Goal: Find specific page/section: Find specific page/section

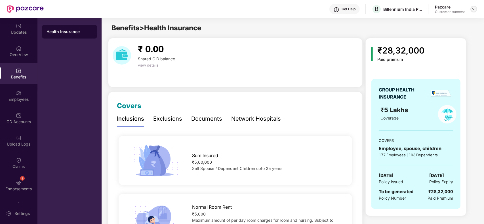
click at [474, 10] on img at bounding box center [473, 9] width 5 height 5
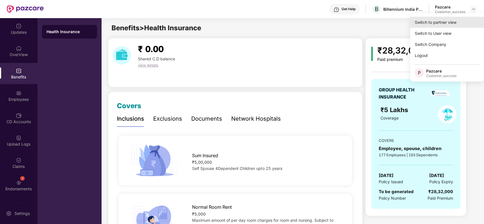
click at [440, 24] on div "Switch to partner view" at bounding box center [447, 22] width 74 height 11
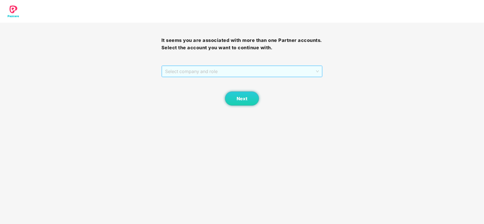
click at [227, 75] on span "Select company and role" at bounding box center [242, 71] width 154 height 11
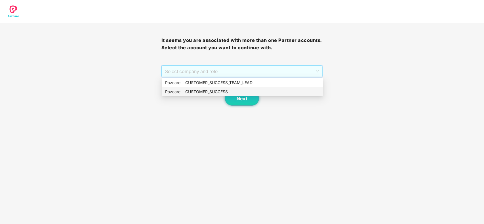
click at [209, 91] on div "Pazcare - CUSTOMER_SUCCESS" at bounding box center [242, 92] width 155 height 6
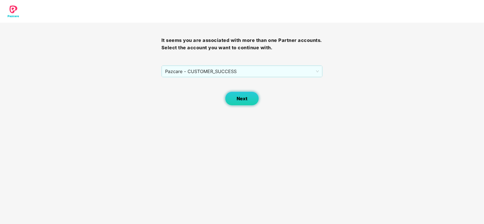
click at [232, 100] on button "Next" at bounding box center [242, 99] width 34 height 14
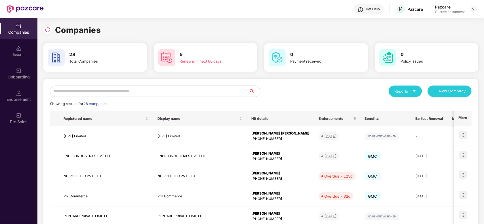
click at [140, 91] on input "text" at bounding box center [149, 91] width 199 height 11
click at [176, 89] on input "text" at bounding box center [149, 91] width 199 height 11
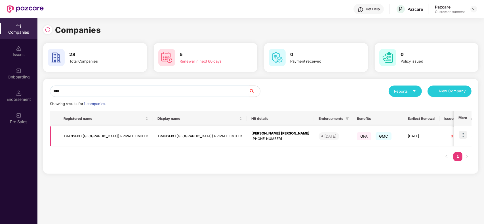
type input "****"
click at [464, 138] on img at bounding box center [463, 135] width 8 height 8
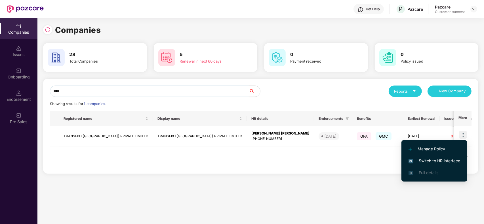
click at [433, 156] on li "Switch to HR interface" at bounding box center [434, 161] width 66 height 12
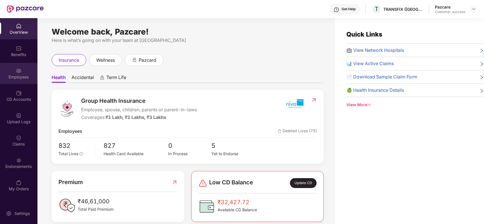
click at [26, 79] on div "Employees" at bounding box center [18, 77] width 37 height 6
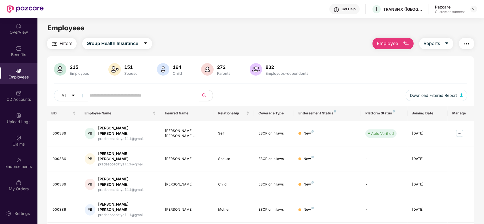
click at [115, 100] on span at bounding box center [141, 95] width 116 height 11
type input "*"
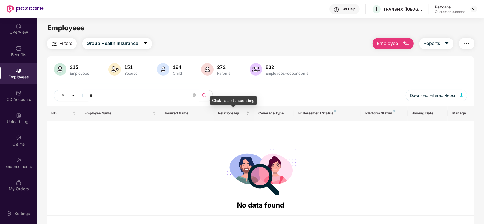
type input "*"
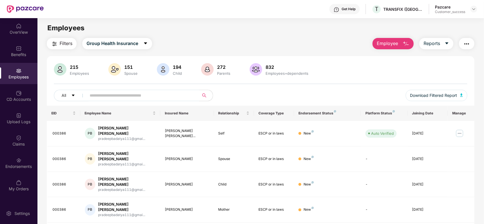
paste input "**********"
click at [142, 93] on input "text" at bounding box center [141, 95] width 102 height 9
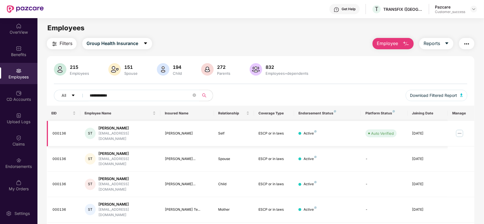
type input "**********"
click at [460, 130] on img at bounding box center [459, 133] width 9 height 9
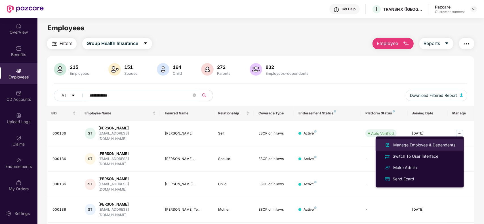
click at [426, 146] on div "Manage Employee & Dependents" at bounding box center [424, 145] width 64 height 6
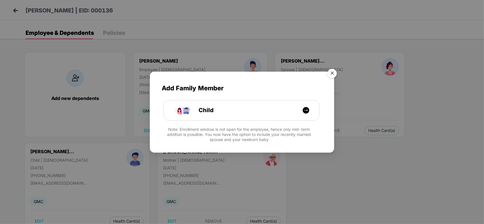
click at [331, 75] on img "Close" at bounding box center [332, 74] width 16 height 16
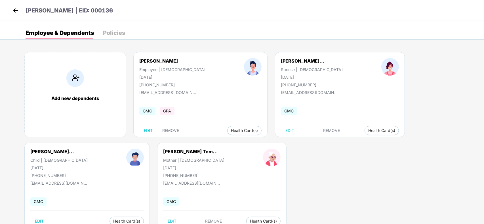
click at [161, 83] on div "[PHONE_NUMBER]" at bounding box center [172, 85] width 66 height 5
copy div "919850880358"
click at [16, 13] on img at bounding box center [15, 10] width 9 height 9
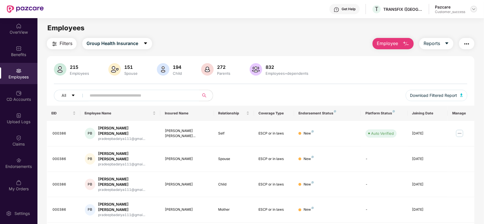
click at [475, 6] on div at bounding box center [473, 9] width 7 height 7
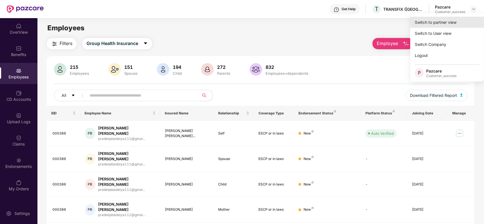
click at [453, 18] on div "Switch to partner view" at bounding box center [447, 22] width 74 height 11
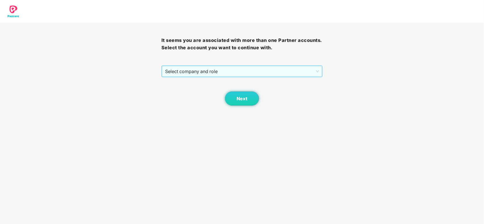
click at [229, 75] on span "Select company and role" at bounding box center [242, 71] width 154 height 11
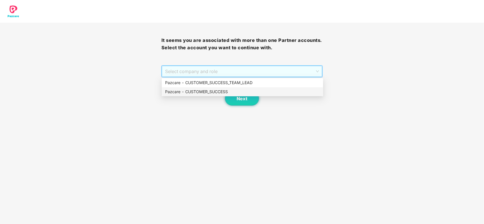
click at [196, 92] on div "Pazcare - CUSTOMER_SUCCESS" at bounding box center [242, 92] width 155 height 6
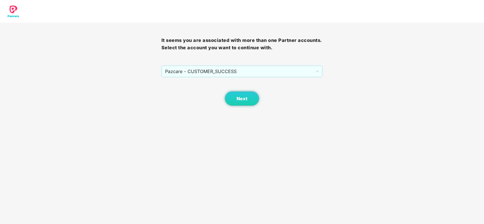
click at [196, 92] on div "Next" at bounding box center [241, 91] width 161 height 28
click at [230, 97] on button "Next" at bounding box center [242, 99] width 34 height 14
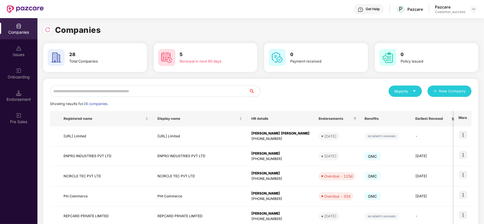
click at [147, 92] on input "text" at bounding box center [149, 91] width 199 height 11
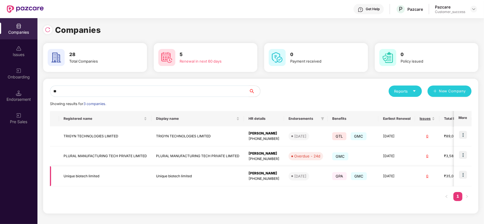
type input "**"
click at [462, 176] on img at bounding box center [463, 175] width 8 height 8
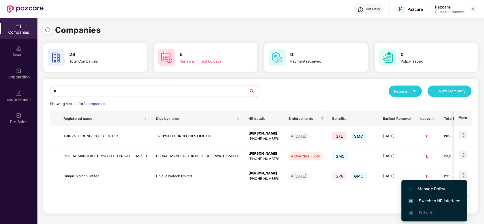
click at [426, 197] on li "Switch to HR interface" at bounding box center [434, 201] width 66 height 12
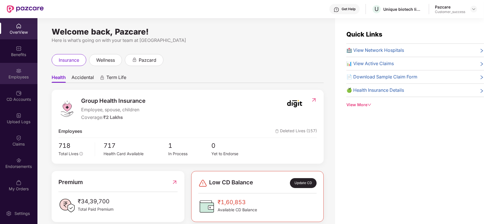
click at [17, 77] on div "Employees" at bounding box center [18, 77] width 37 height 6
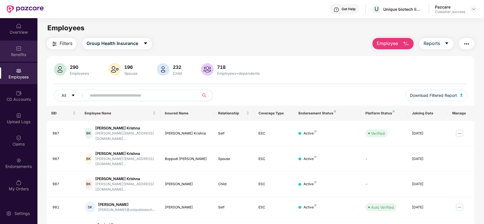
click at [21, 53] on div "Benefits" at bounding box center [18, 55] width 37 height 6
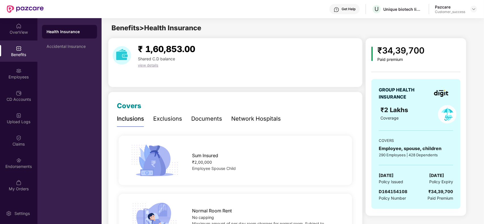
click at [392, 195] on div "D164154108" at bounding box center [393, 192] width 29 height 7
copy span "D164154108"
click at [413, 108] on div "₹2 Lakhs" at bounding box center [403, 110] width 47 height 10
click at [64, 47] on div "Accidental Insurance" at bounding box center [70, 46] width 46 height 5
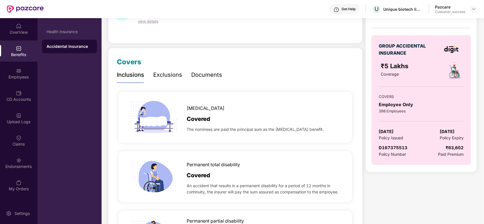
scroll to position [57, 0]
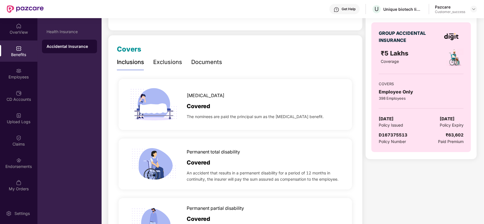
click at [214, 66] on div "Documents" at bounding box center [206, 62] width 31 height 9
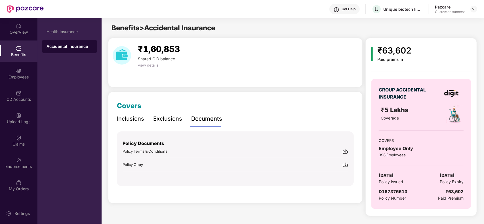
click at [346, 164] on img at bounding box center [345, 165] width 6 height 6
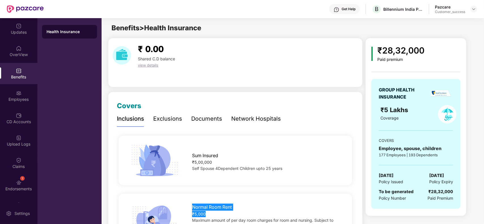
scroll to position [71, 0]
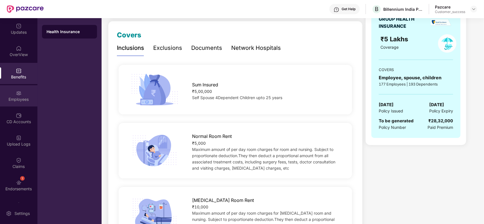
click at [17, 98] on div "Employees" at bounding box center [18, 100] width 37 height 6
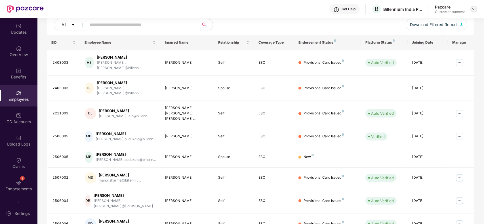
click at [474, 8] on img at bounding box center [473, 9] width 5 height 5
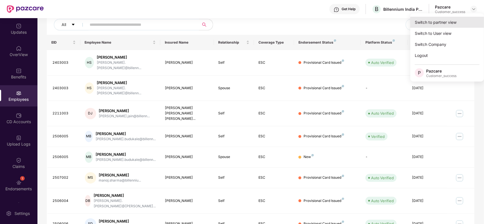
click at [444, 24] on div "Switch to partner view" at bounding box center [447, 22] width 74 height 11
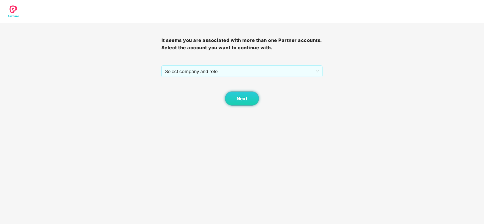
click at [213, 73] on span "Select company and role" at bounding box center [242, 71] width 154 height 11
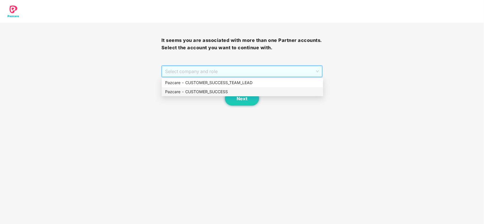
click at [204, 88] on div "Pazcare - CUSTOMER_SUCCESS" at bounding box center [242, 91] width 161 height 9
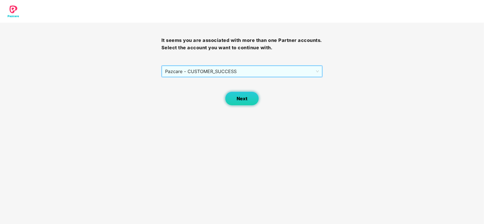
click at [245, 97] on span "Next" at bounding box center [242, 98] width 11 height 5
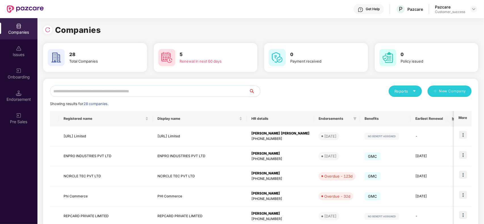
click at [145, 90] on input "text" at bounding box center [149, 91] width 199 height 11
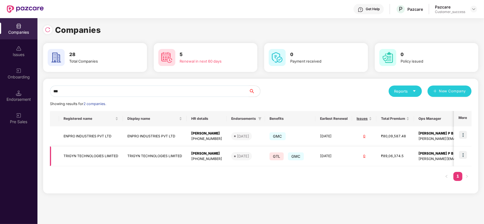
type input "***"
click at [464, 155] on img at bounding box center [463, 155] width 8 height 8
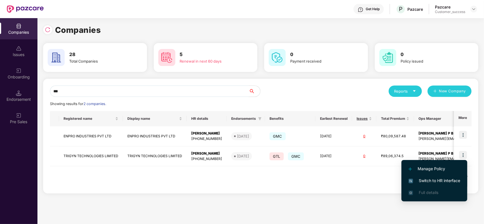
click at [438, 178] on span "Switch to HR interface" at bounding box center [434, 181] width 52 height 6
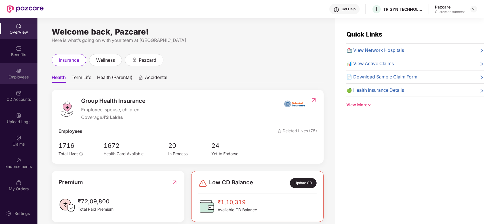
click at [15, 72] on div "Employees" at bounding box center [18, 73] width 37 height 21
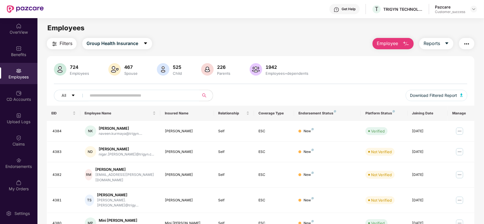
click at [105, 94] on input "text" at bounding box center [141, 95] width 102 height 9
paste input "****"
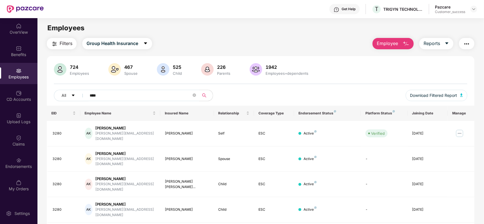
paste input "text"
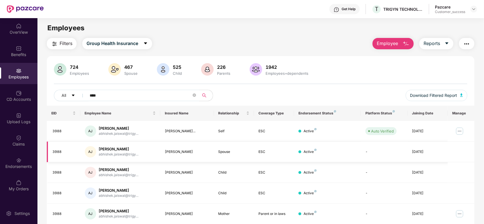
paste input "text"
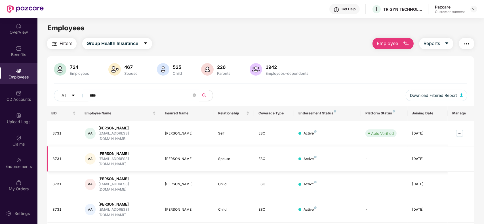
paste input "text"
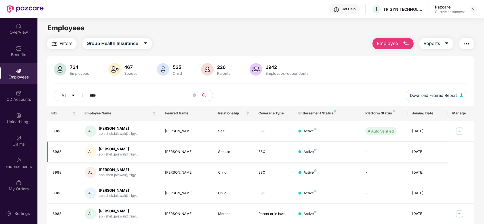
type input "****"
